Goal: Use online tool/utility: Use online tool/utility

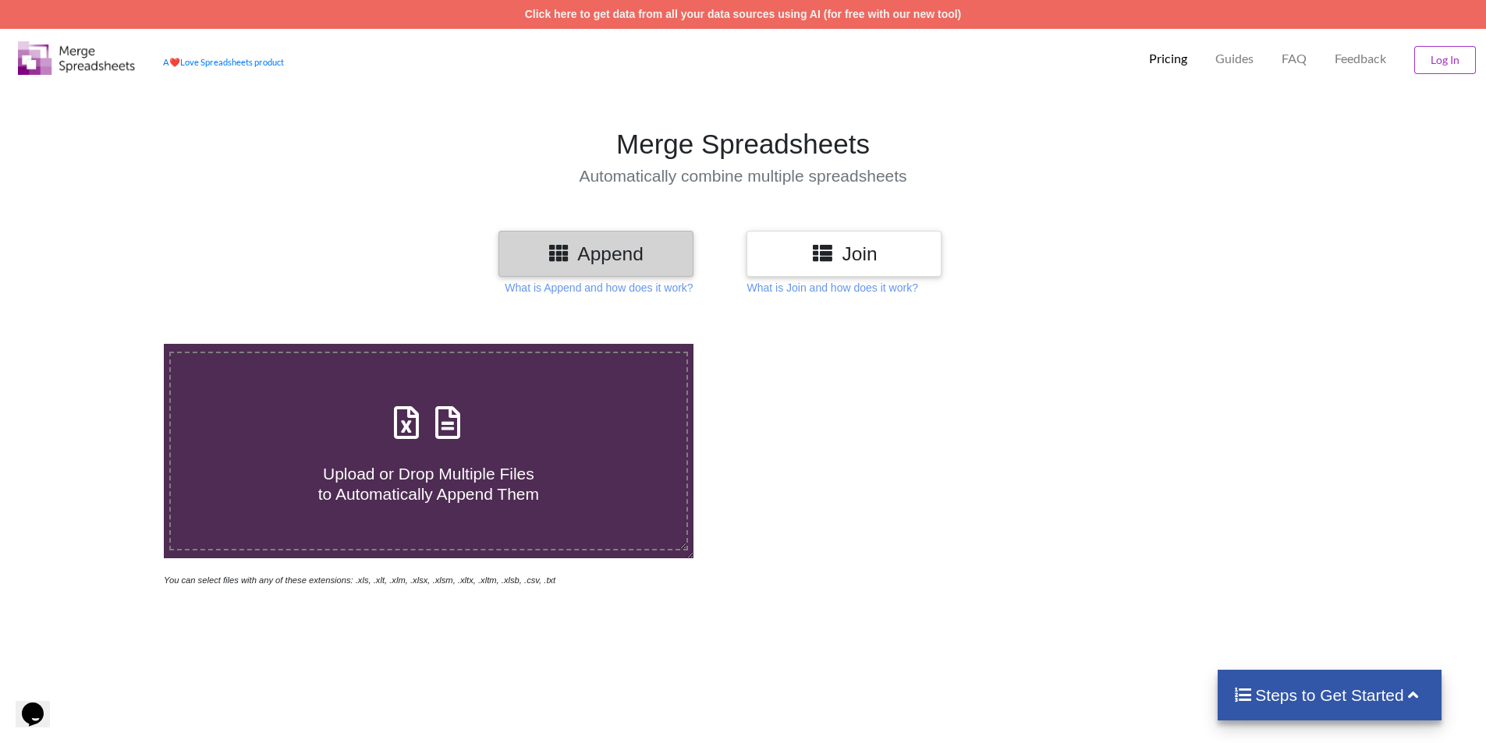
click at [387, 475] on span "Upload or Drop Multiple Files to Automatically Append Them" at bounding box center [428, 483] width 221 height 37
click at [106, 344] on input "Upload or Drop Multiple Files to Automatically Append Them" at bounding box center [106, 344] width 0 height 0
type input "C:\fakepath\037213000490067_DS_240401.xlsx"
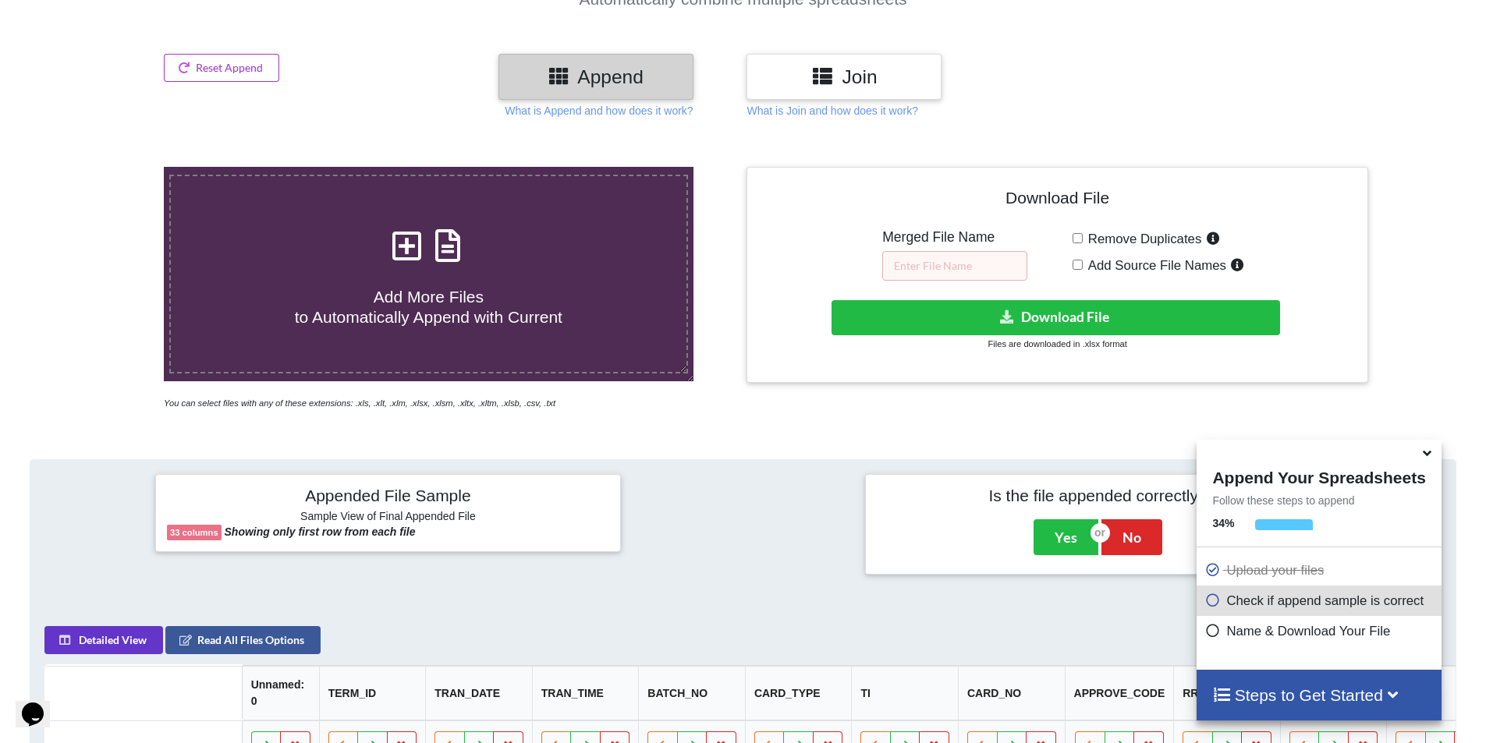
scroll to position [168, 0]
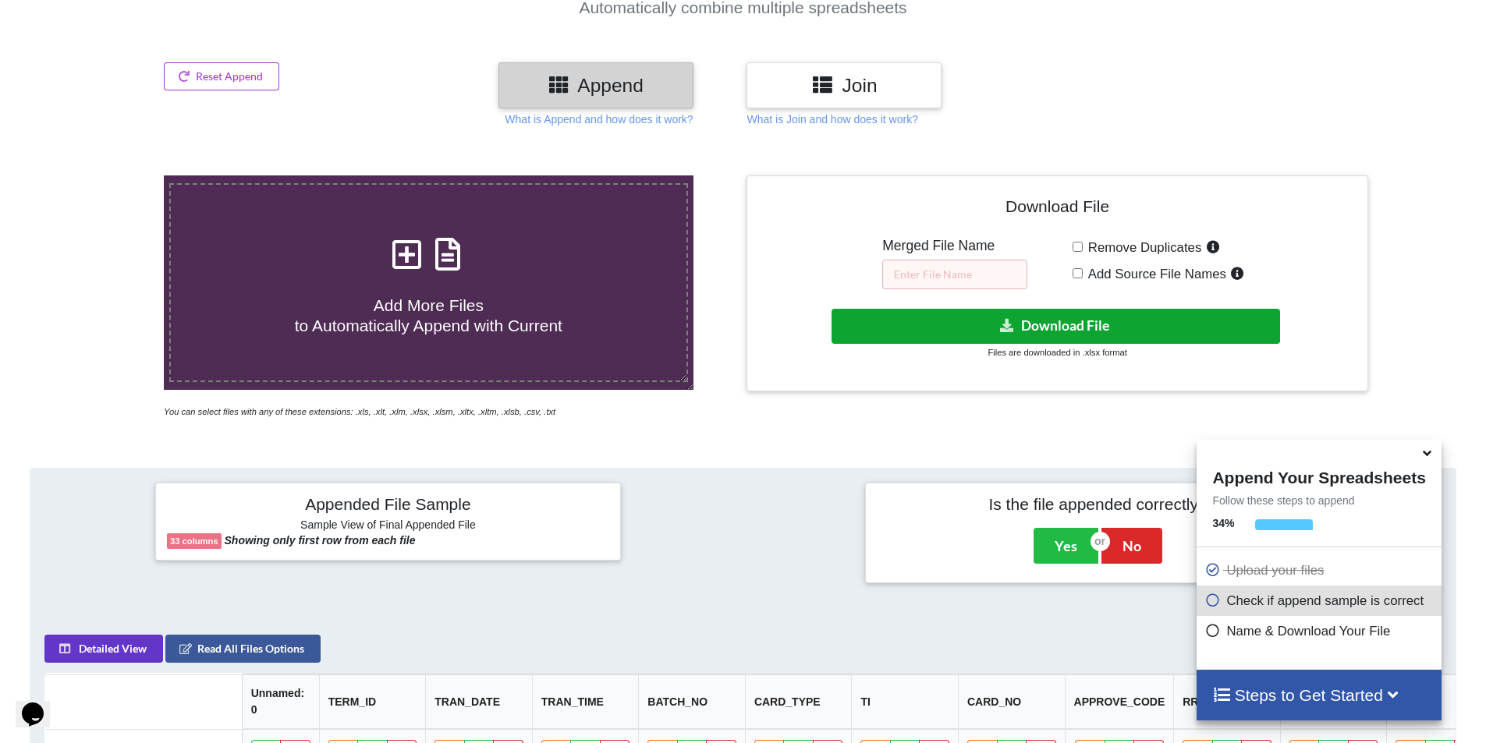
click at [1062, 333] on button "Download File" at bounding box center [1055, 326] width 448 height 35
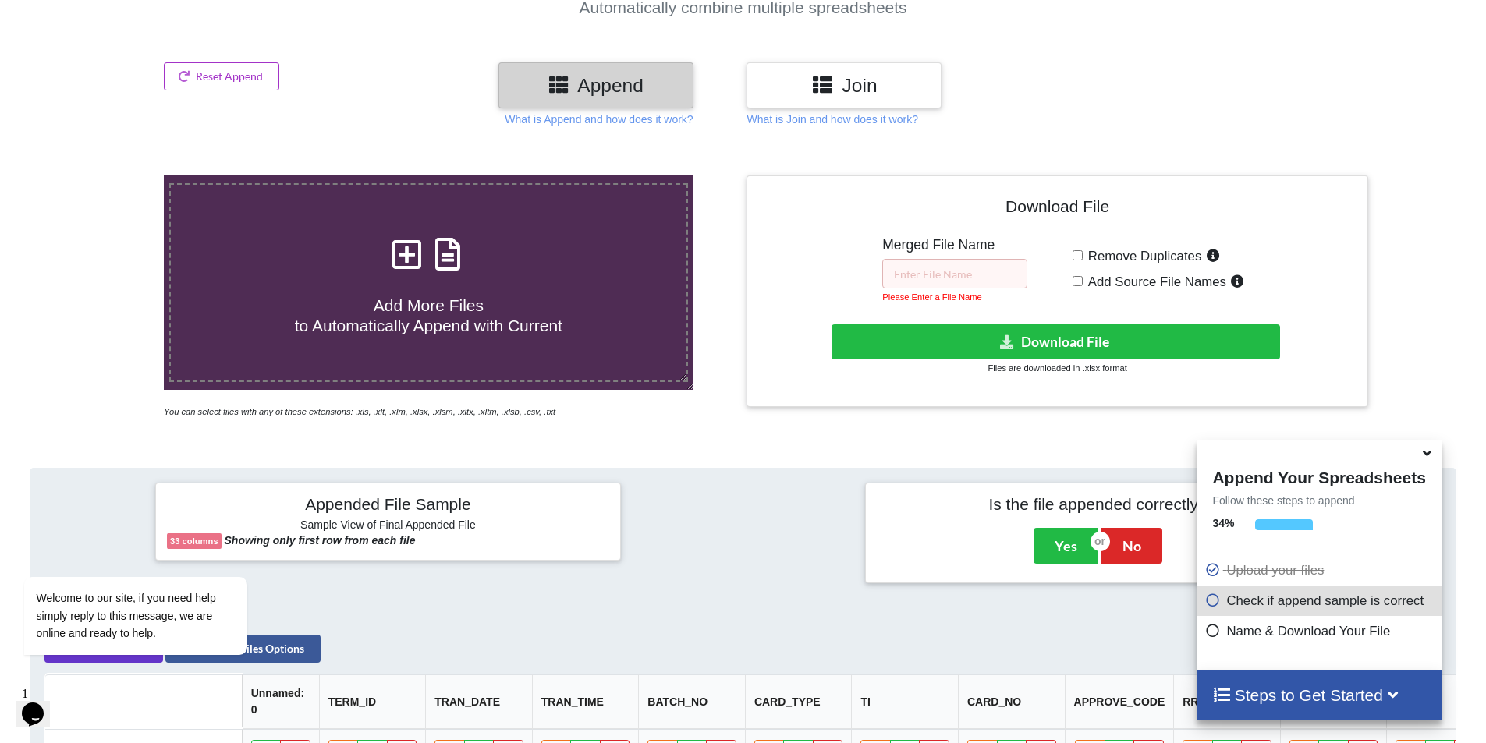
click at [1429, 455] on icon at bounding box center [1426, 451] width 16 height 14
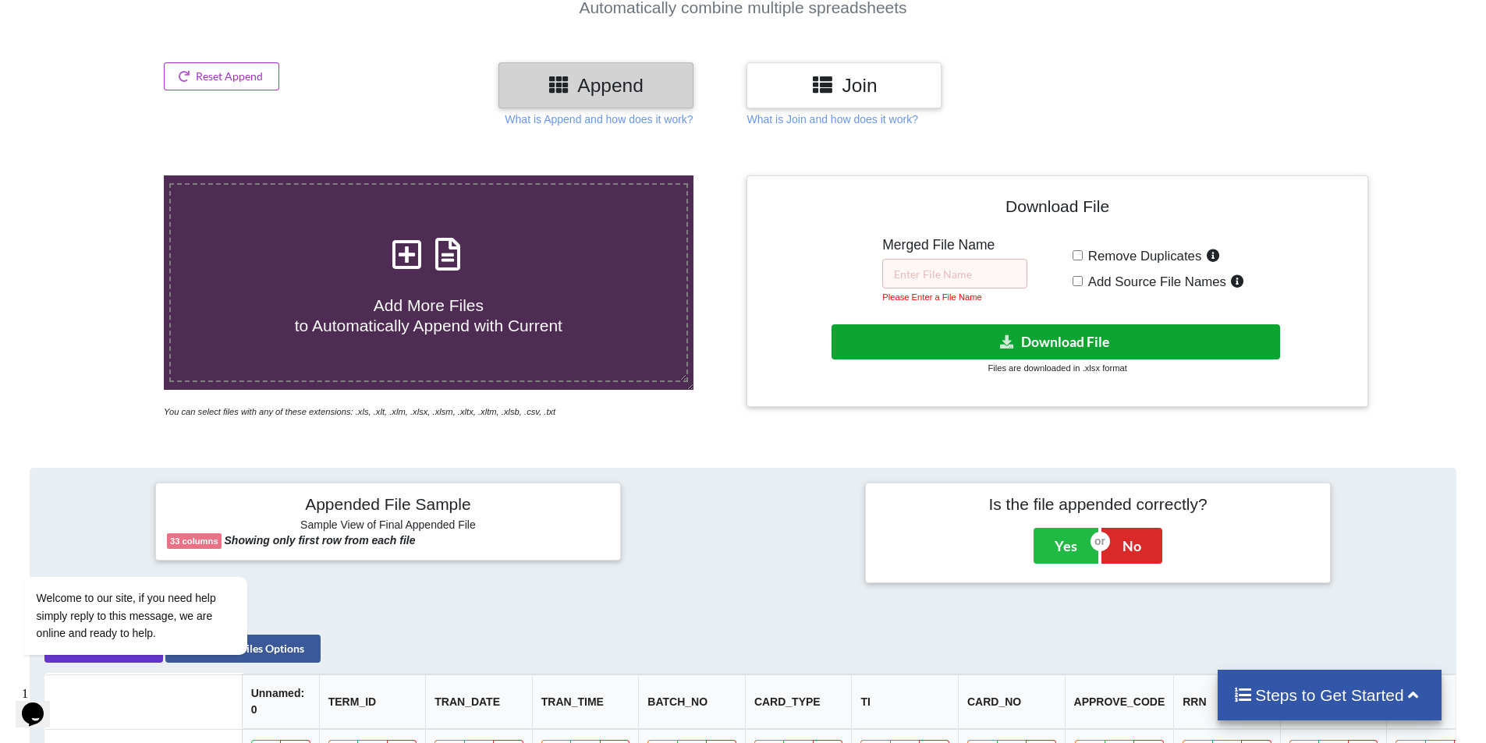
click at [1045, 345] on button "Download File" at bounding box center [1055, 341] width 448 height 35
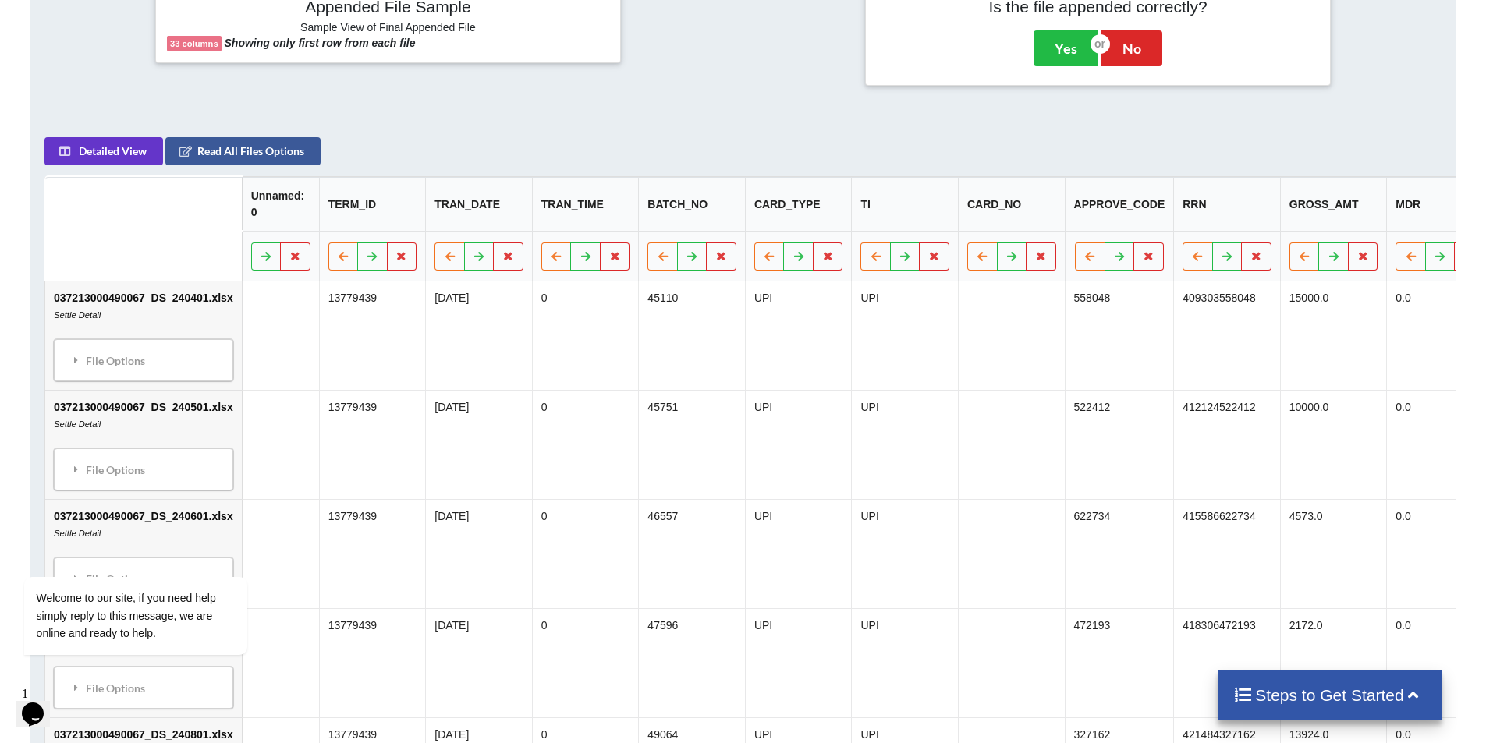
scroll to position [573, 0]
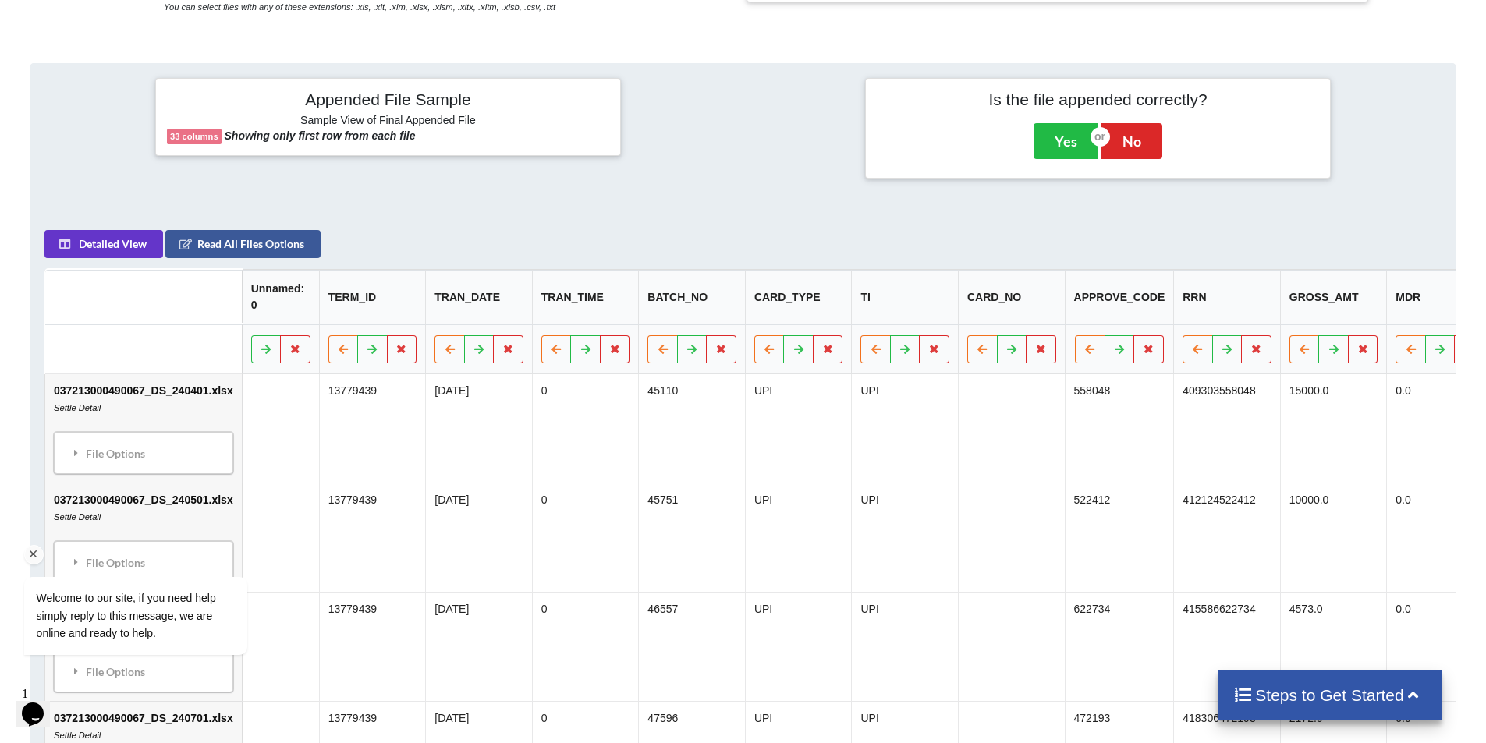
click at [87, 467] on div "Welcome to our site, if you need help simply reply to this message, we are onli…" at bounding box center [156, 551] width 281 height 237
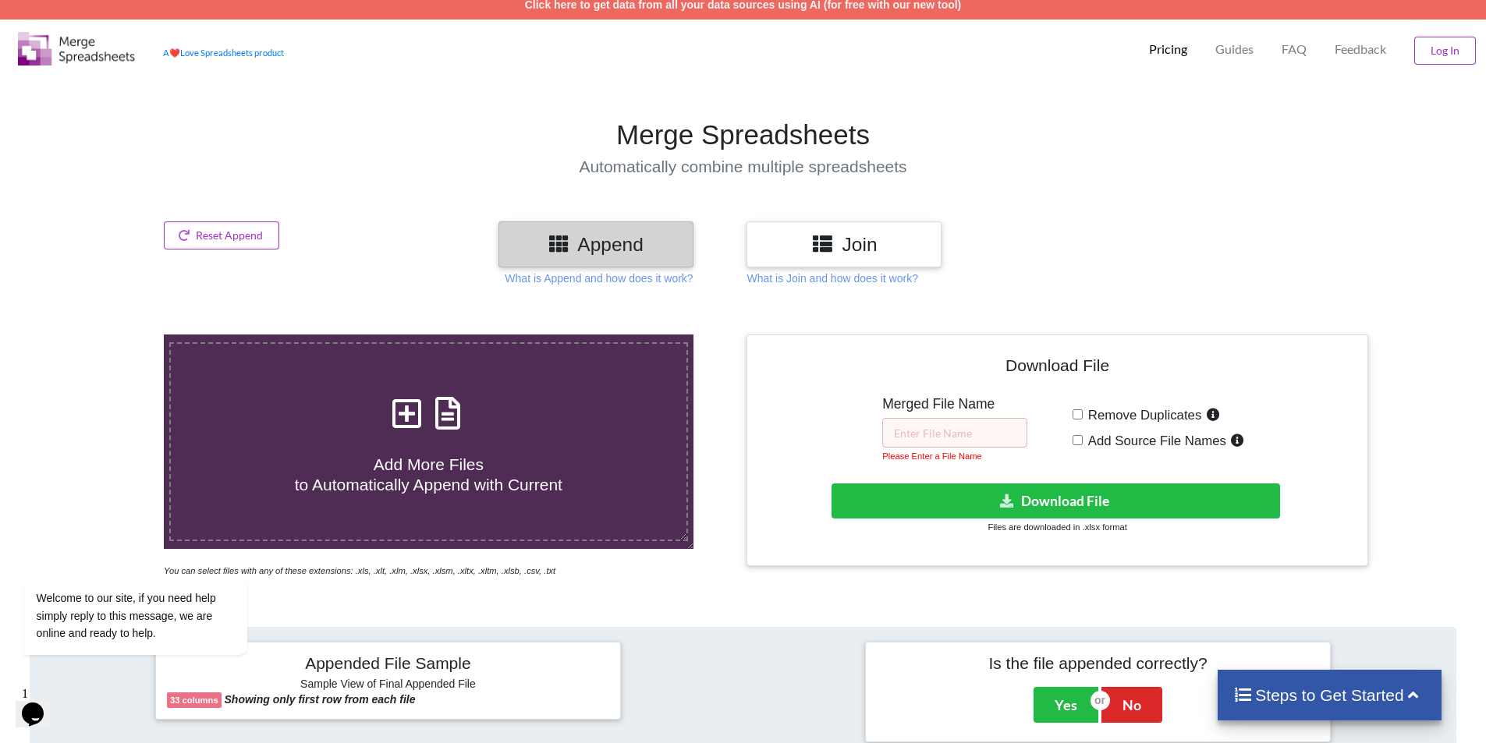
scroll to position [0, 0]
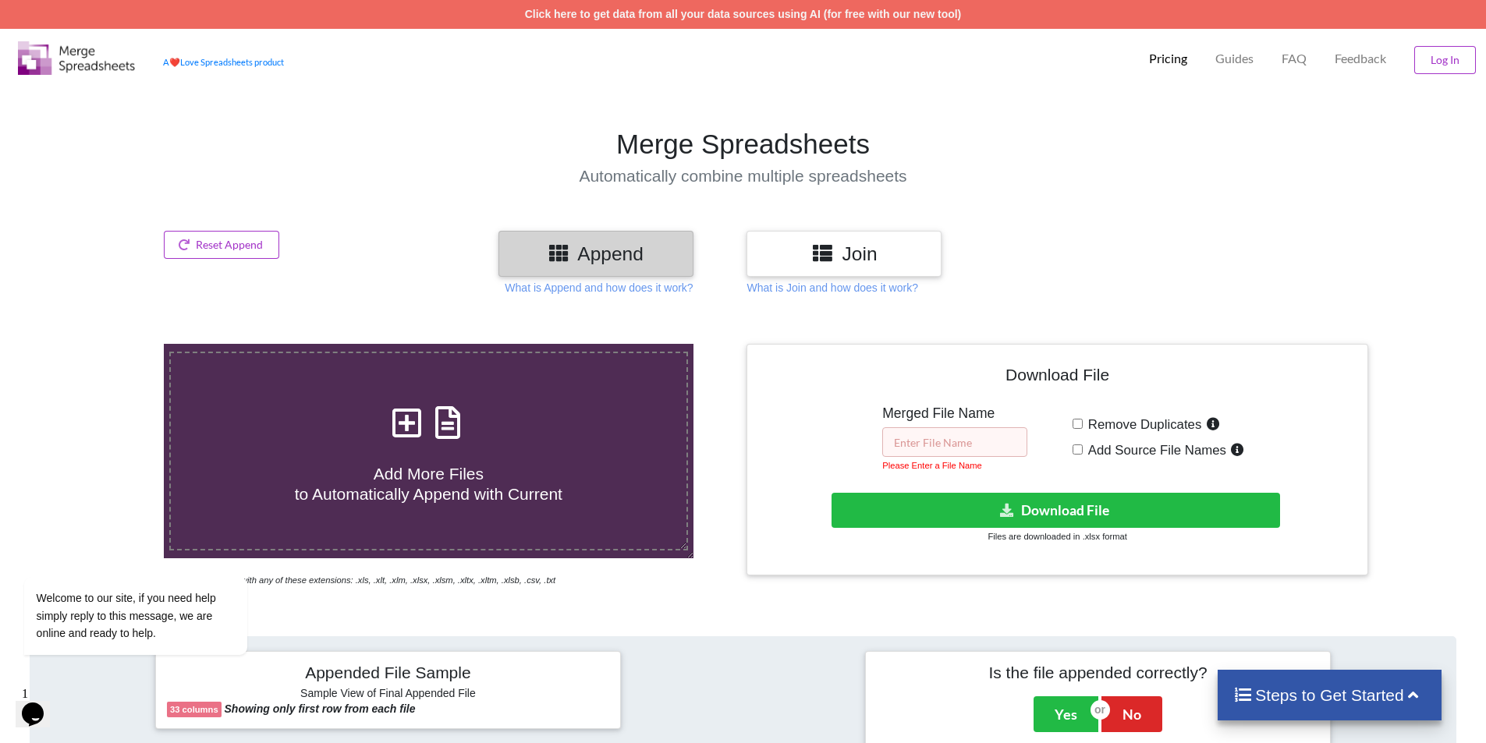
click at [940, 441] on input "text" at bounding box center [954, 442] width 145 height 30
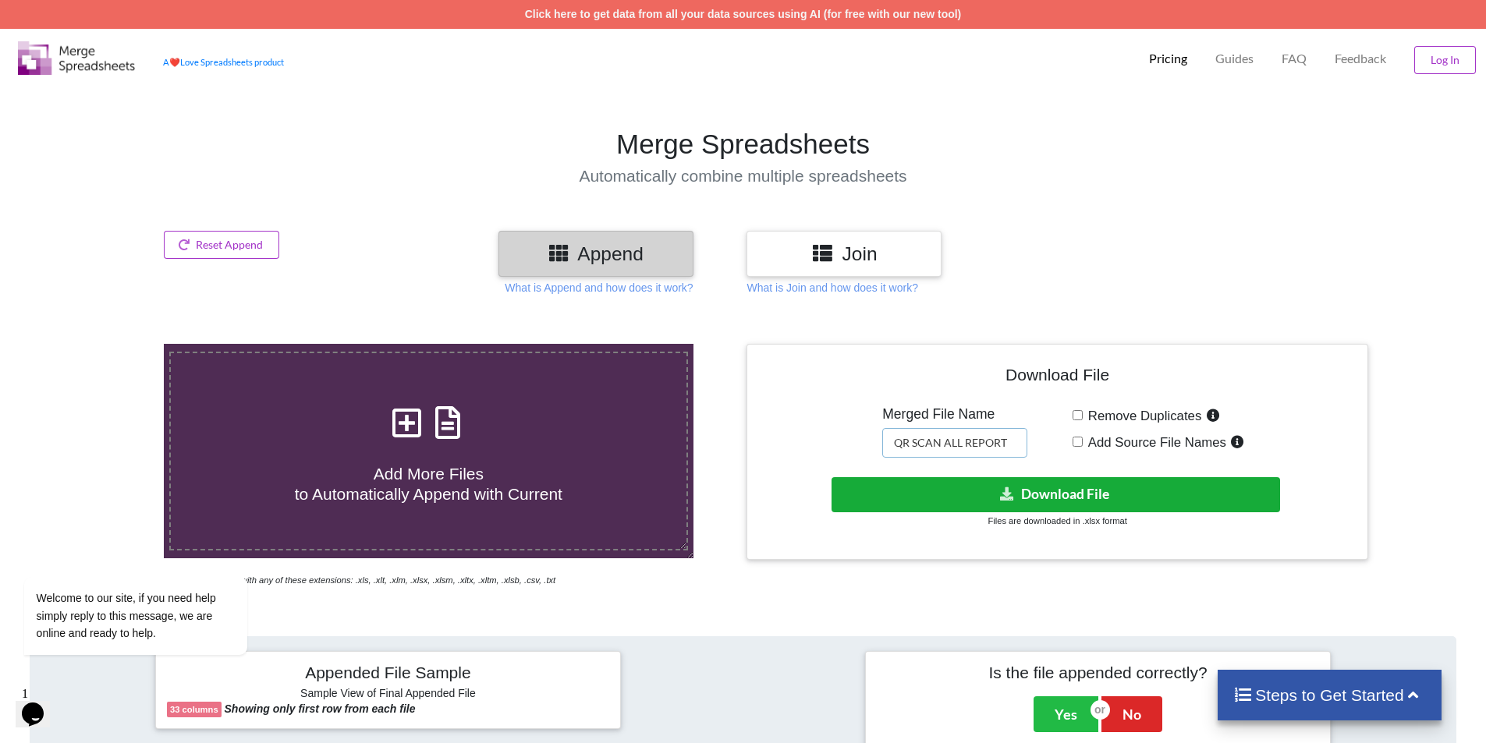
type input "QR SCAN ALL REPORT"
click at [979, 488] on button "Download File" at bounding box center [1055, 494] width 448 height 35
